Goal: Check status: Check status

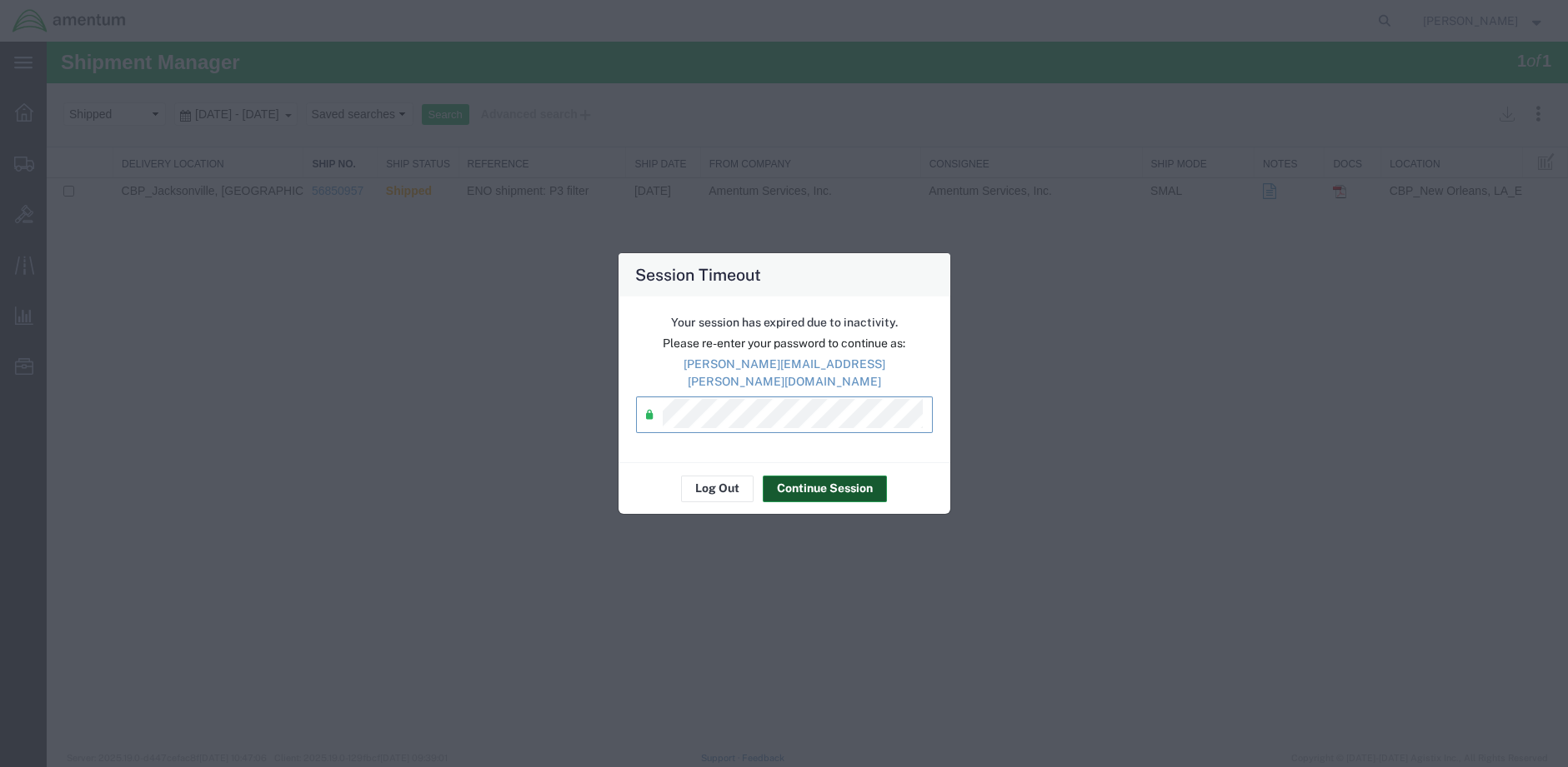
click at [812, 476] on button "Continue Session" at bounding box center [825, 489] width 124 height 27
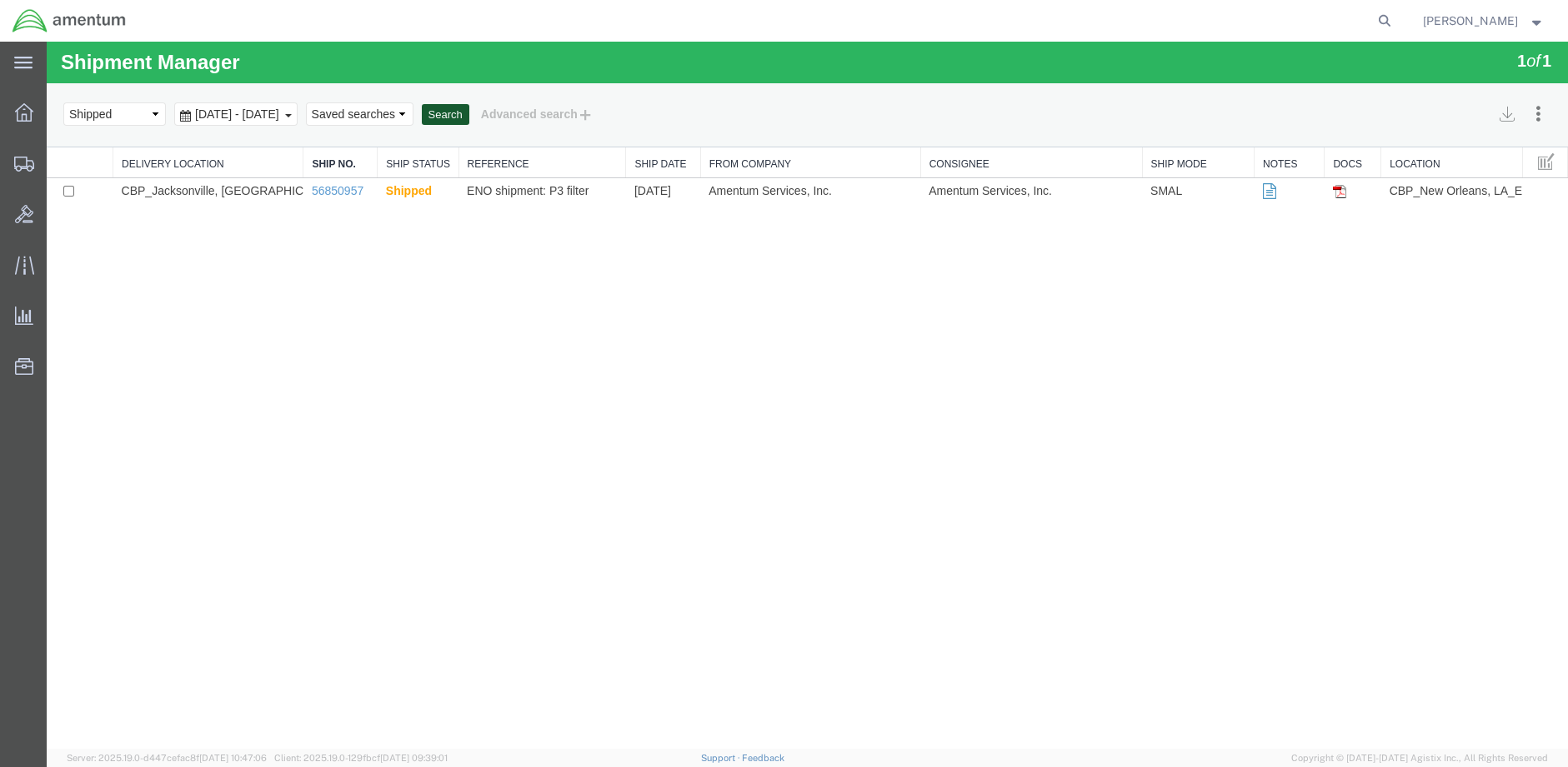
click at [469, 116] on button "Search" at bounding box center [445, 114] width 47 height 21
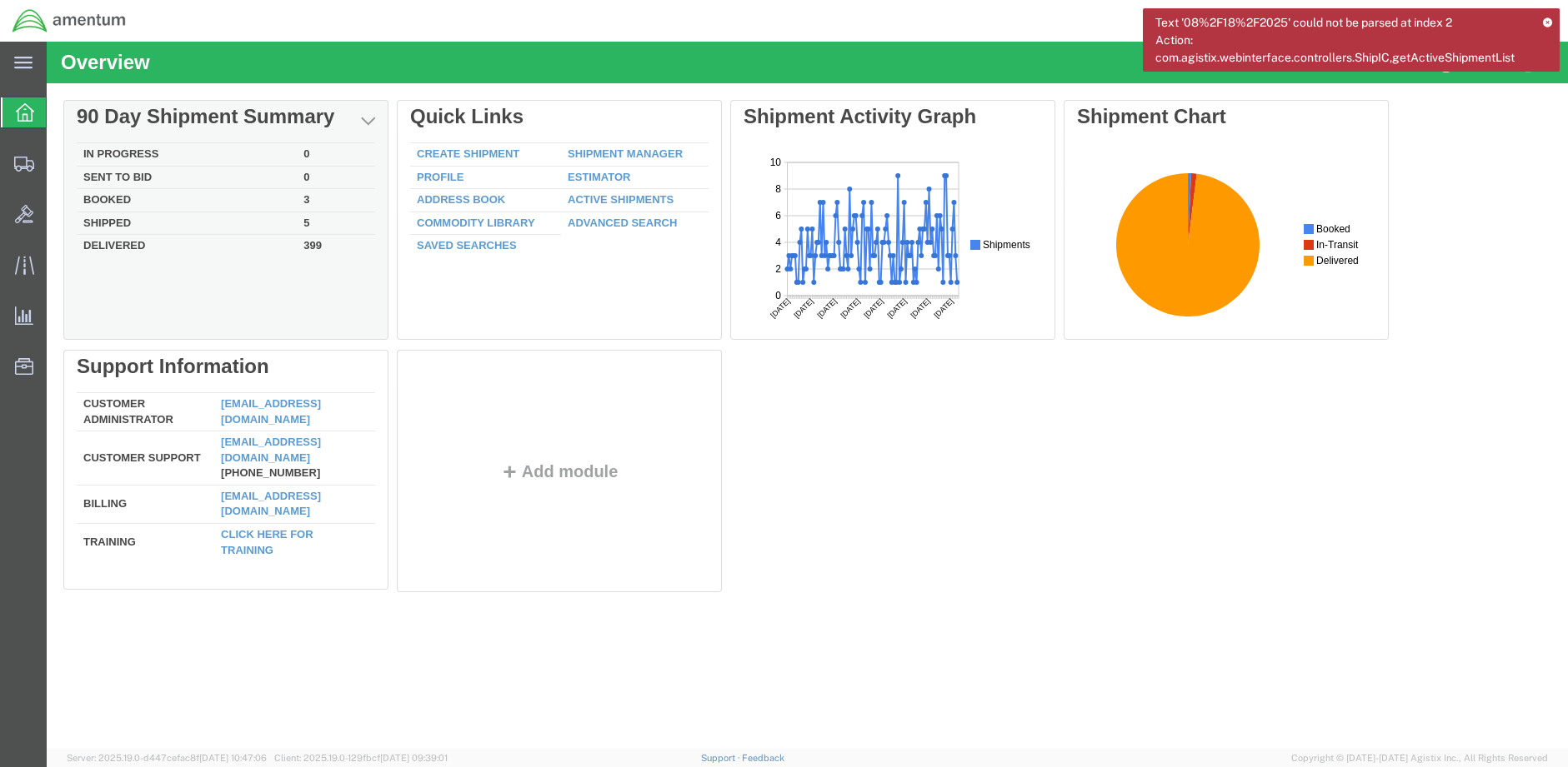
drag, startPoint x: 186, startPoint y: 294, endPoint x: 166, endPoint y: 249, distance: 49.2
click at [186, 294] on div "In Progress 0 Sent To Bid 0 Booked 3 Shipped 5 Delivered 399" at bounding box center [226, 237] width 298 height 189
click at [114, 221] on div "Delete 90 Day Shipment Summary In Progress 0 Sent To Bid 0 Booked 3 Shipped 5 D…" at bounding box center [806, 350] width 1487 height 500
click at [114, 221] on td "Shipped" at bounding box center [186, 222] width 220 height 23
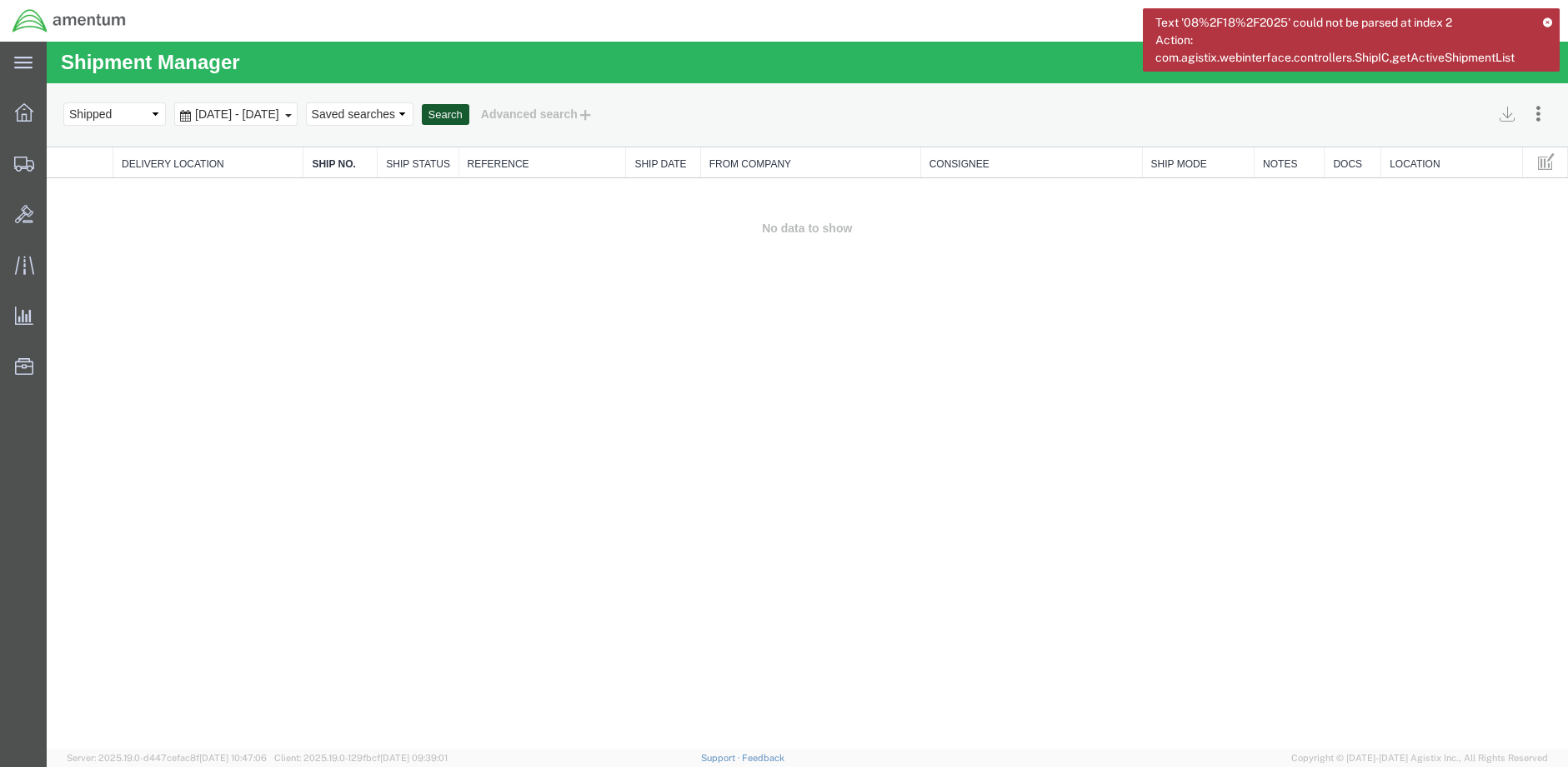
click at [469, 110] on button "Search" at bounding box center [445, 114] width 47 height 21
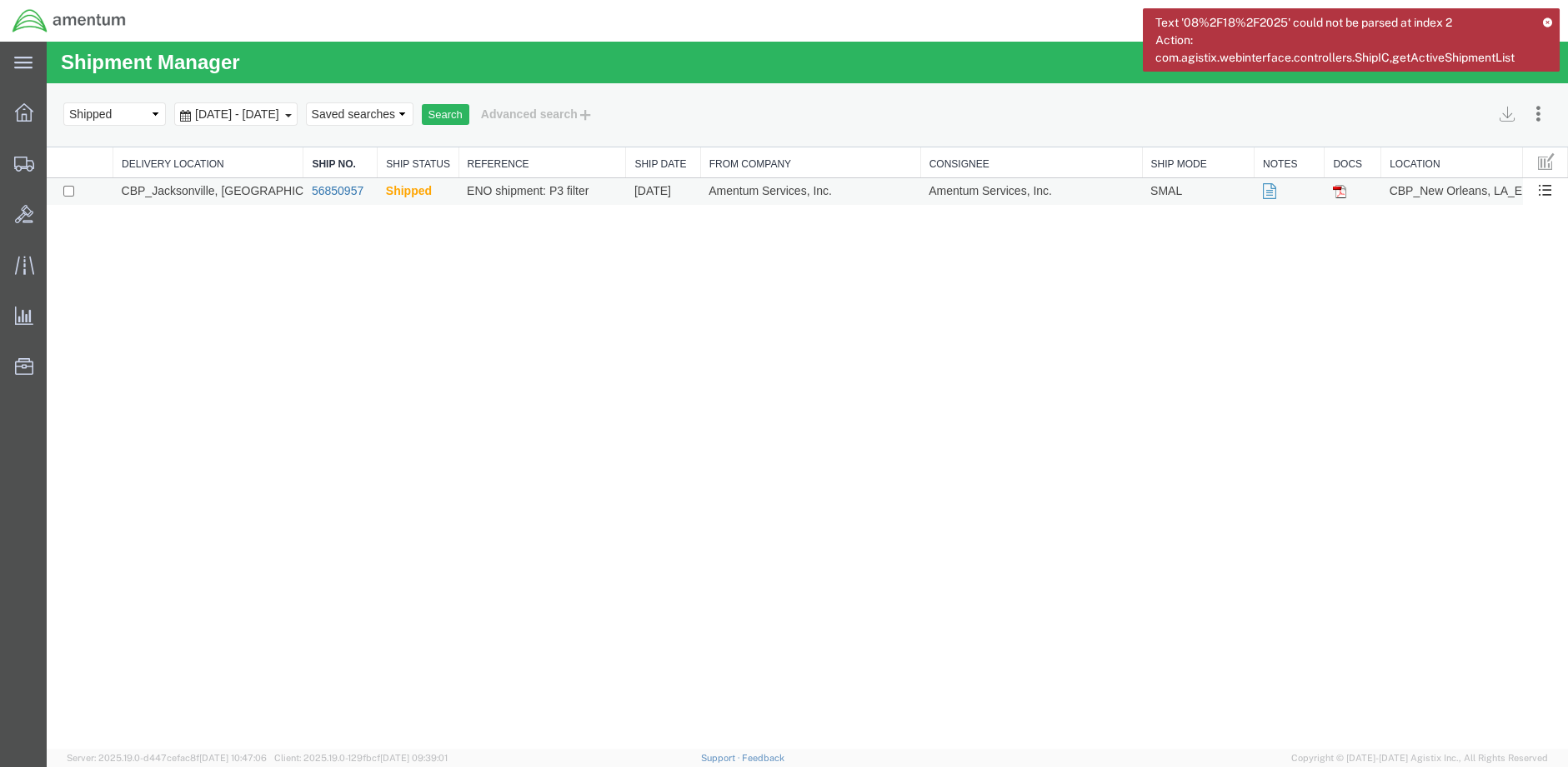
click at [336, 191] on link "56850957" at bounding box center [337, 191] width 52 height 13
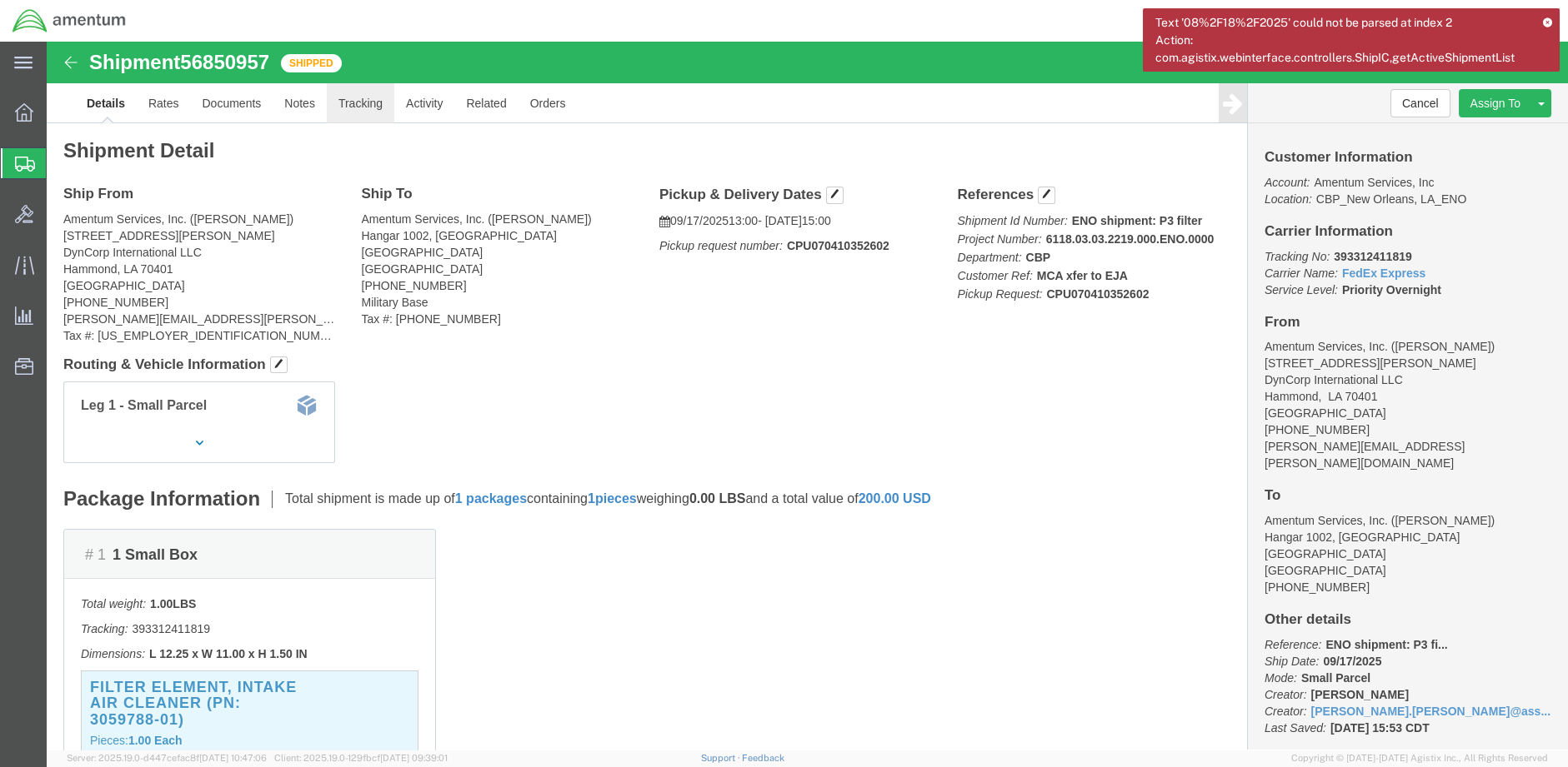
click link "Tracking"
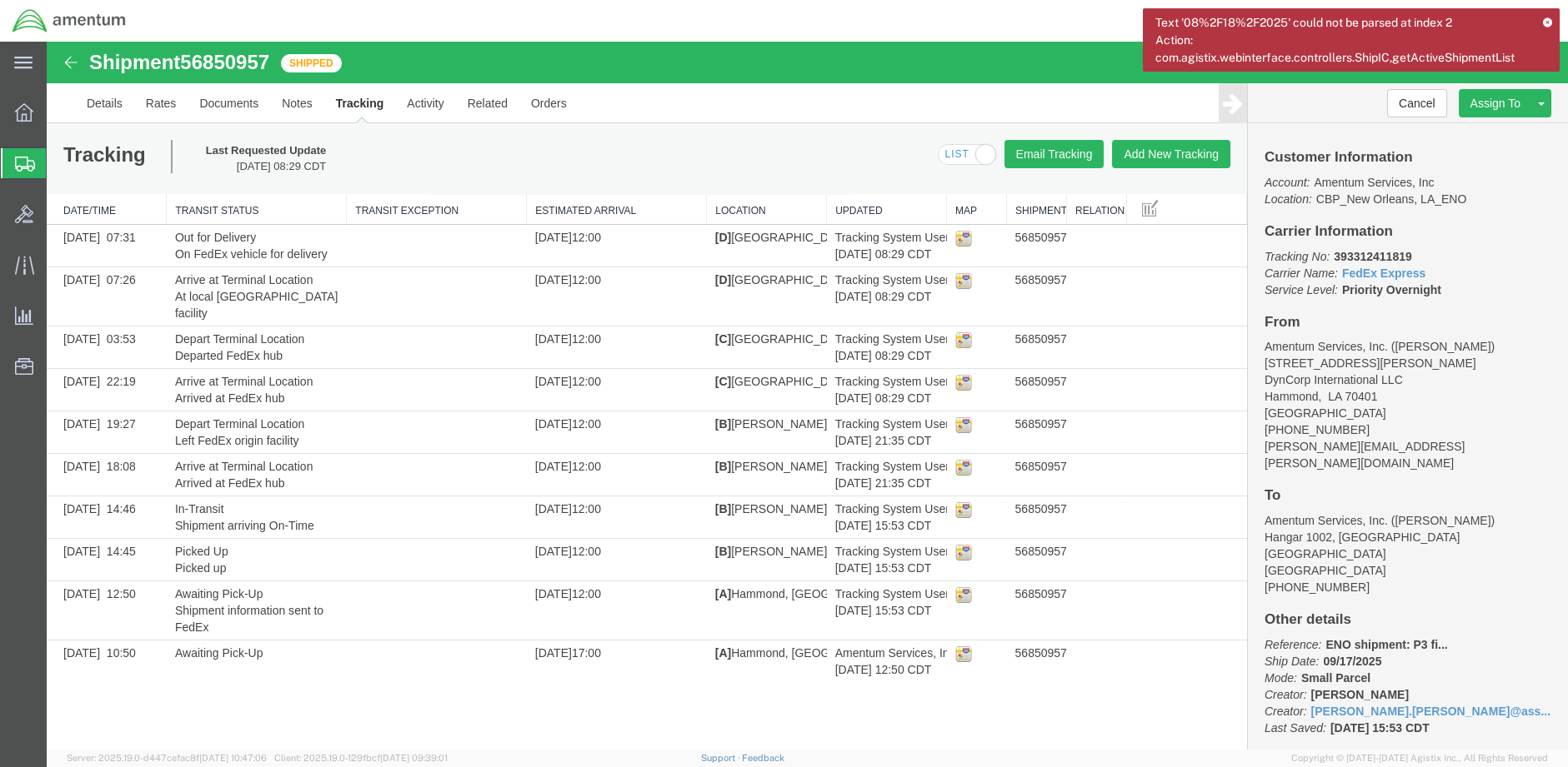
click at [27, 20] on img at bounding box center [70, 20] width 115 height 25
